Goal: Find specific fact: Find specific fact

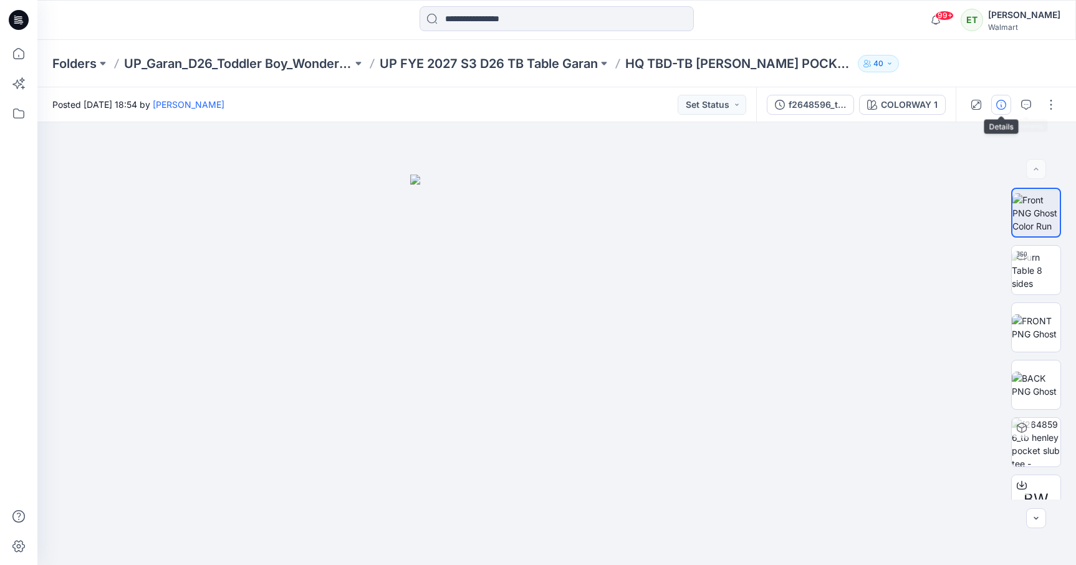
click at [1005, 102] on icon "button" at bounding box center [1002, 105] width 10 height 10
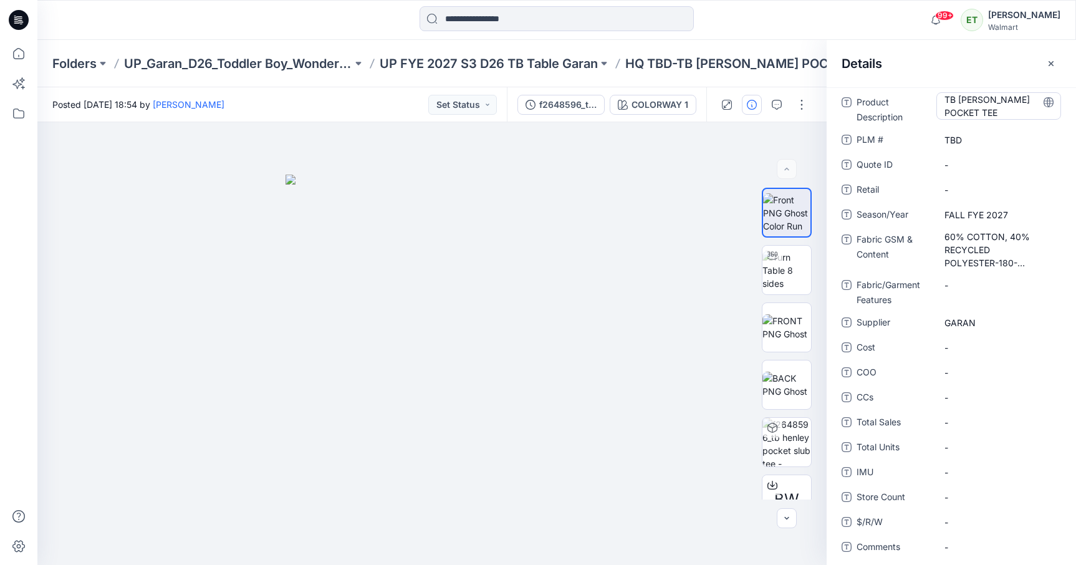
click at [946, 97] on Description "TB [PERSON_NAME] POCKET TEE" at bounding box center [999, 106] width 109 height 26
drag, startPoint x: 947, startPoint y: 100, endPoint x: 1015, endPoint y: 118, distance: 70.3
click at [1015, 118] on textarea "**********" at bounding box center [996, 105] width 118 height 26
click at [740, 68] on p "HQ TBD-TB [PERSON_NAME] POCKET TEE" at bounding box center [740, 63] width 228 height 17
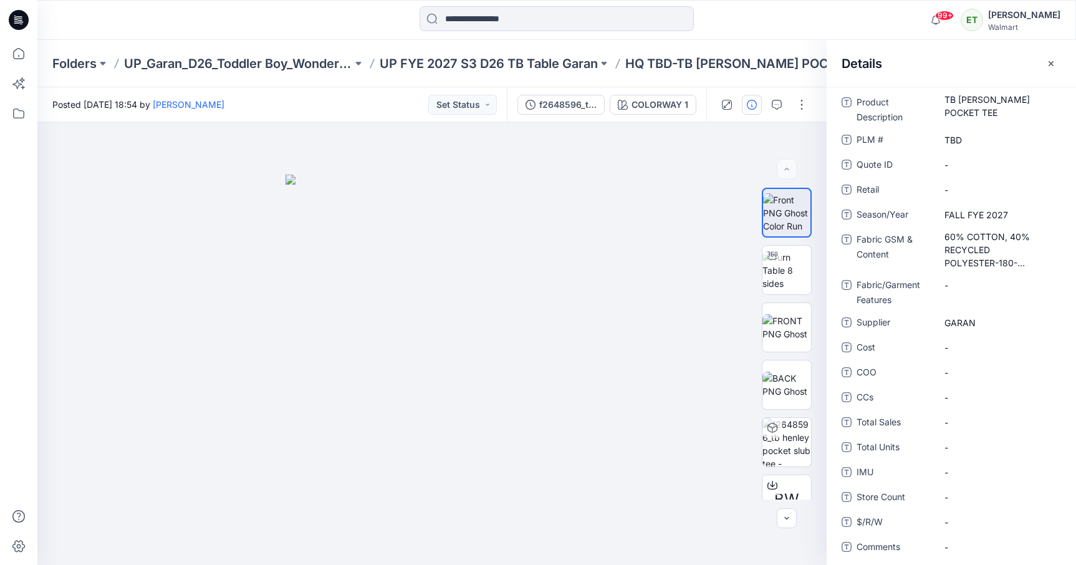
click at [693, 57] on p "HQ TBD-TB [PERSON_NAME] POCKET TEE" at bounding box center [740, 63] width 228 height 17
click at [1053, 60] on icon "button" at bounding box center [1052, 64] width 10 height 10
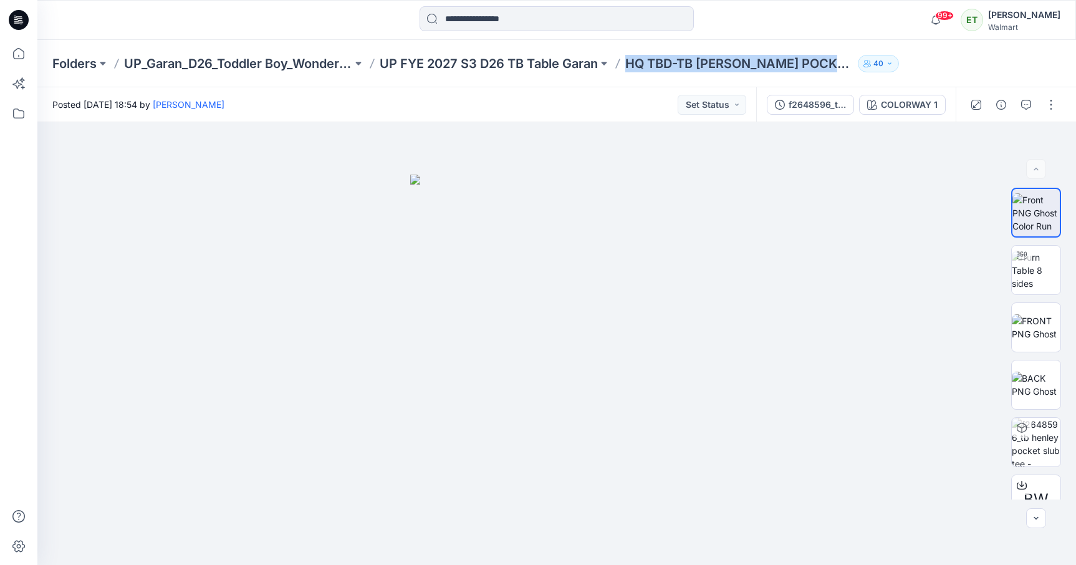
drag, startPoint x: 627, startPoint y: 61, endPoint x: 846, endPoint y: 70, distance: 219.1
click at [846, 70] on p "HQ TBD-TB [PERSON_NAME] POCKET TEE" at bounding box center [740, 63] width 228 height 17
copy p "HQ TBD-TB [PERSON_NAME] POCKET TEE"
click at [490, 79] on div "Folders UP_Garan_D26_Toddler Boy_Wonder_Nation UP FYE 2027 S3 D26 TB Table Gara…" at bounding box center [556, 63] width 1039 height 47
drag, startPoint x: 627, startPoint y: 62, endPoint x: 846, endPoint y: 67, distance: 218.3
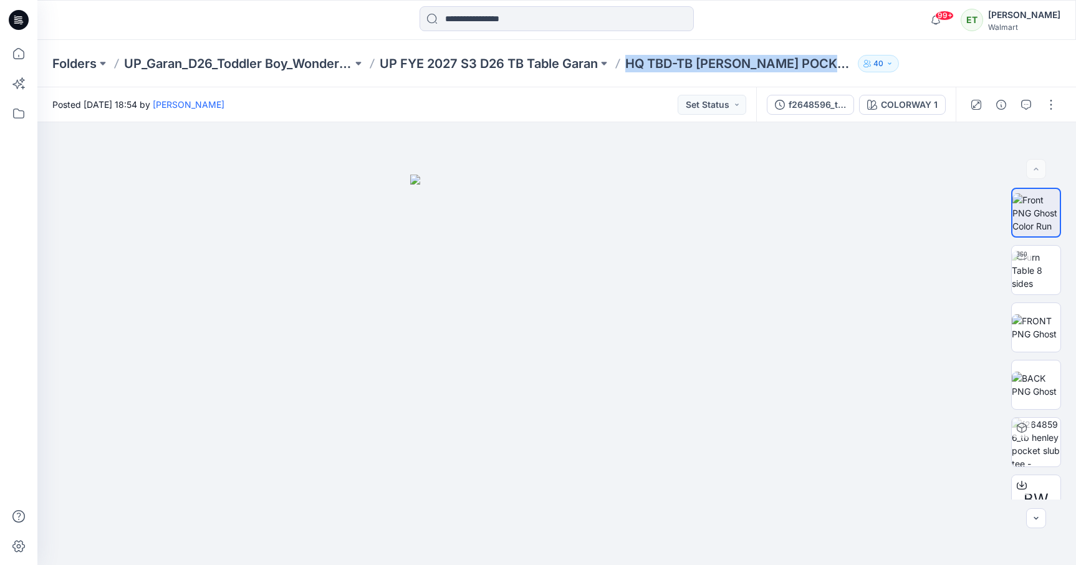
click at [846, 67] on p "HQ TBD-TB [PERSON_NAME] POCKET TEE" at bounding box center [740, 63] width 228 height 17
copy p "HQ TBD-TB [PERSON_NAME] POCKET TEE"
click at [781, 21] on div at bounding box center [557, 19] width 520 height 27
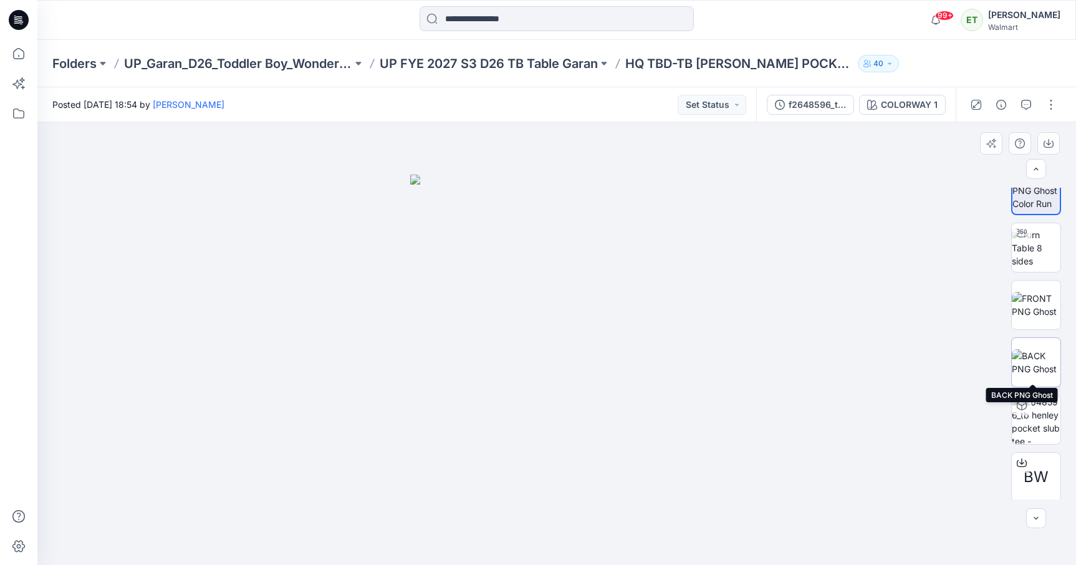
scroll to position [0, 0]
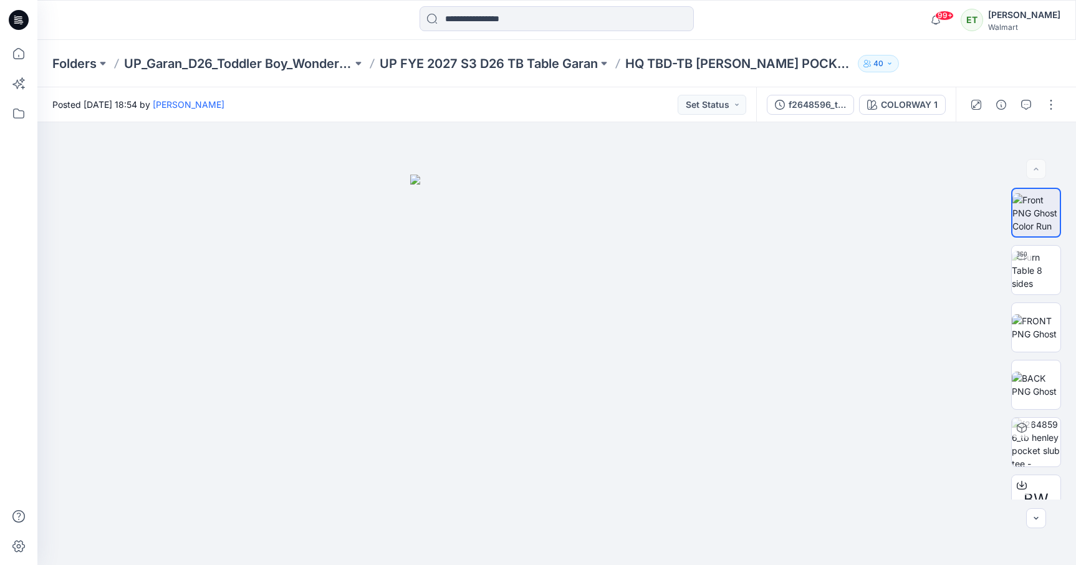
click at [931, 72] on div "Folders UP_Garan_D26_Toddler Boy_Wonder_Nation UP FYE 2027 S3 D26 TB Table Gara…" at bounding box center [508, 63] width 912 height 17
